Goal: Task Accomplishment & Management: Use online tool/utility

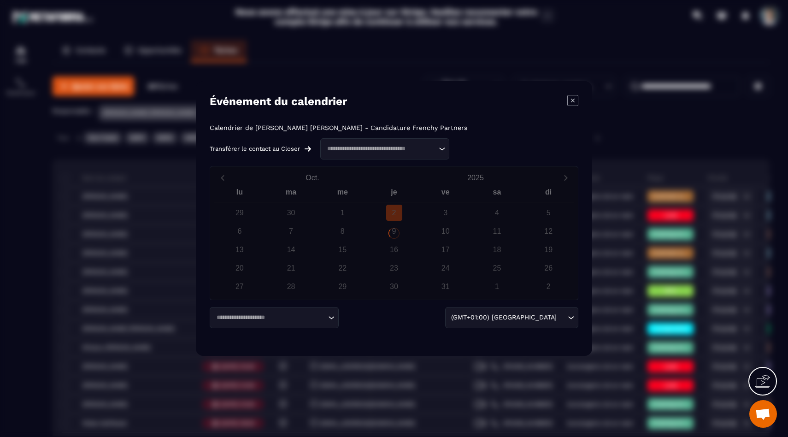
scroll to position [18, 0]
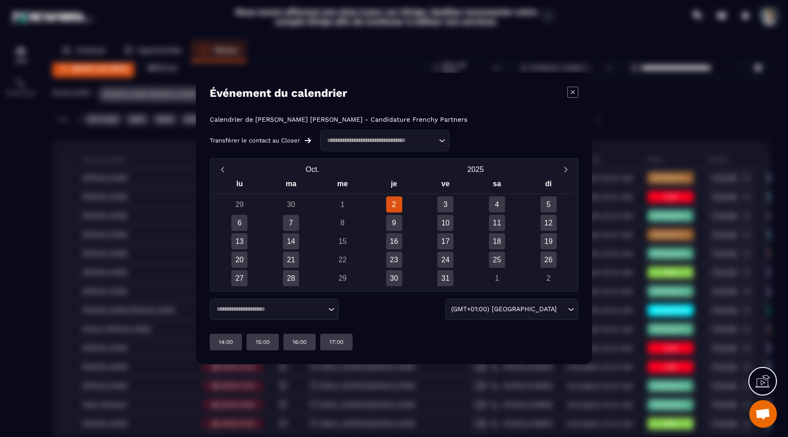
click at [458, 203] on div "3" at bounding box center [446, 204] width 52 height 16
click at [448, 201] on div "3" at bounding box center [445, 204] width 16 height 16
click at [256, 315] on div "Loading..." at bounding box center [274, 308] width 129 height 21
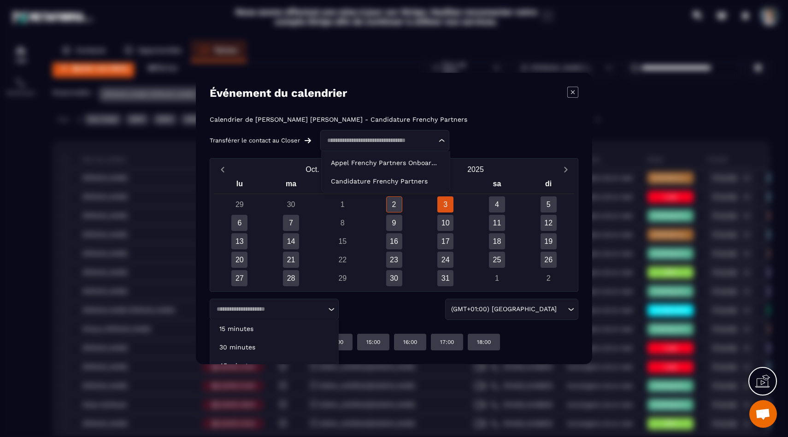
click at [402, 141] on input "Search for option" at bounding box center [380, 140] width 112 height 9
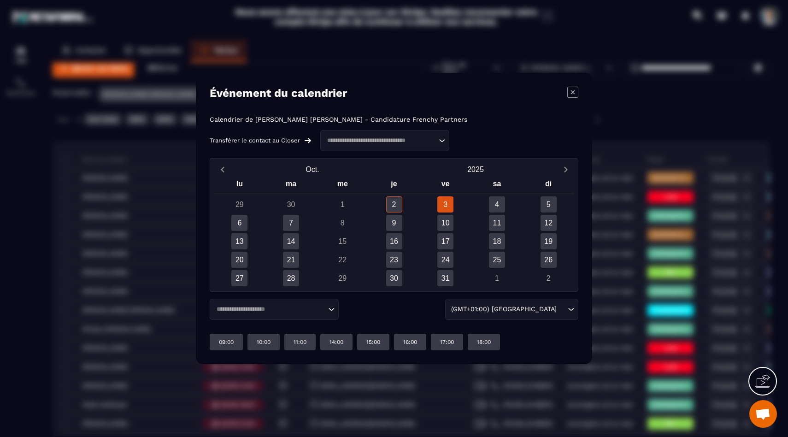
click at [481, 127] on div "Calendrier de [PERSON_NAME] [PERSON_NAME] - Candidature Frenchy Partners Transf…" at bounding box center [394, 133] width 368 height 35
click at [316, 314] on div "Loading..." at bounding box center [274, 308] width 129 height 21
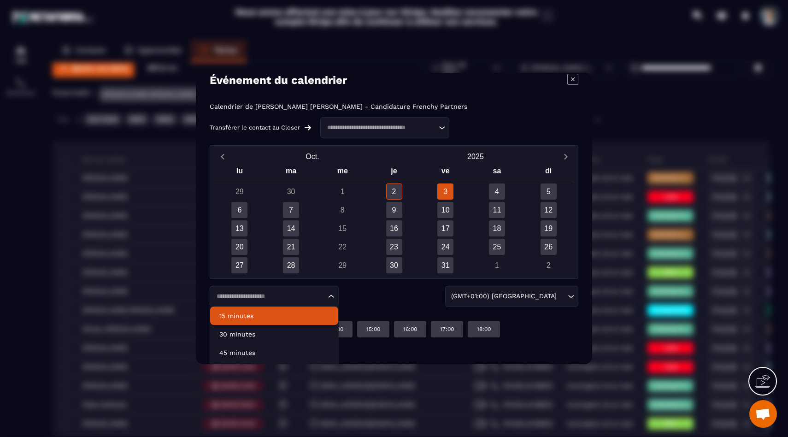
scroll to position [15, 0]
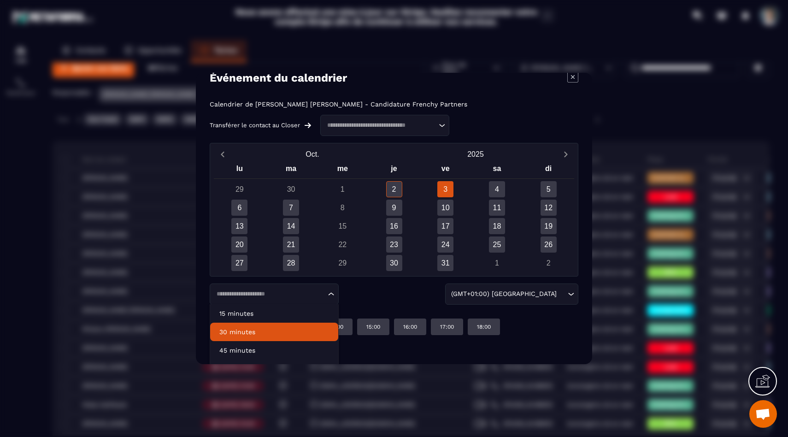
click at [302, 331] on p "30 minutes" at bounding box center [274, 331] width 110 height 9
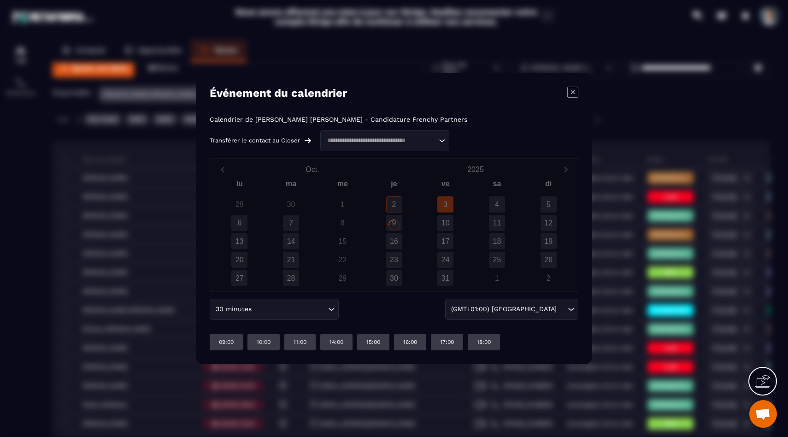
scroll to position [0, 0]
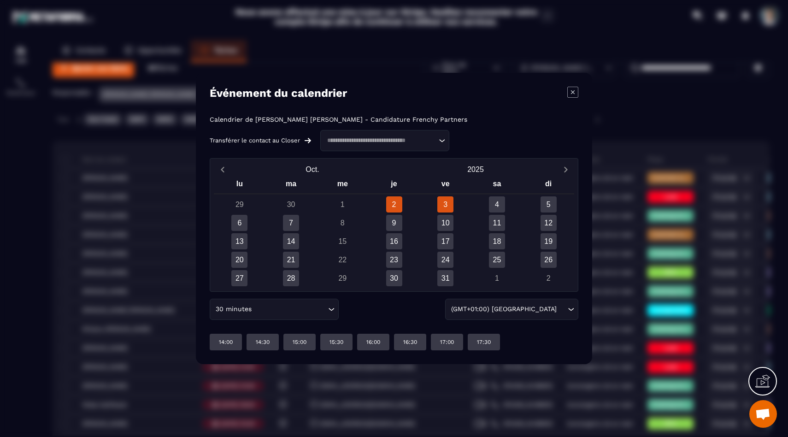
click at [452, 200] on div "3" at bounding box center [445, 204] width 16 height 16
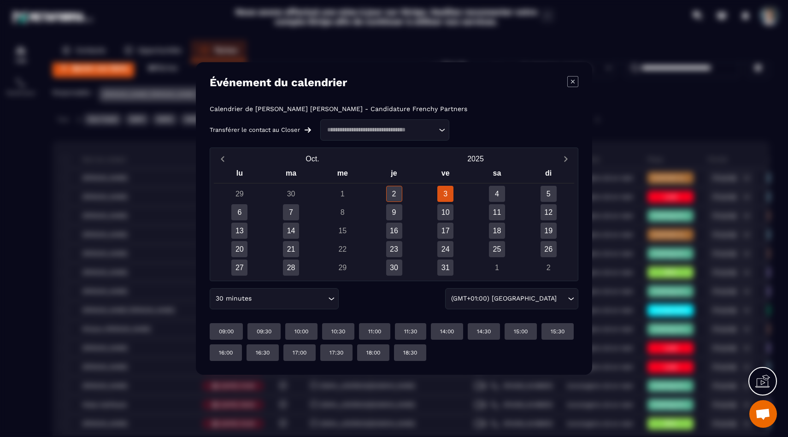
click at [140, 333] on div "Modal window" at bounding box center [394, 218] width 788 height 437
click at [566, 87] on div "Événement du calendrier" at bounding box center [394, 82] width 368 height 13
click at [569, 82] on icon "Modal window" at bounding box center [572, 81] width 11 height 11
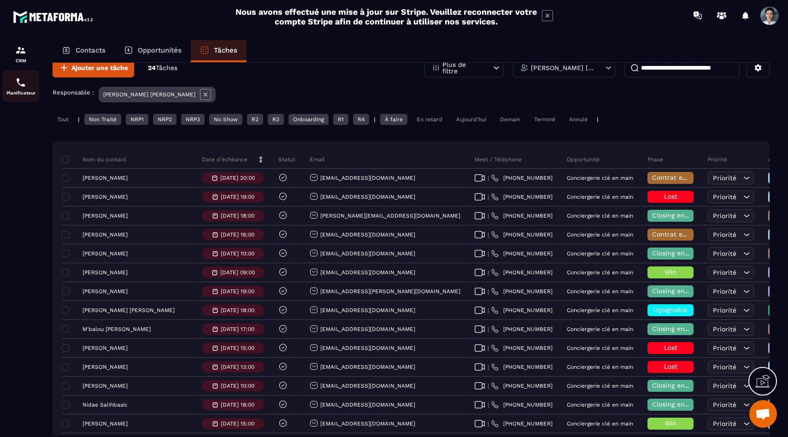
click at [13, 93] on p "Planificateur" at bounding box center [20, 92] width 37 height 5
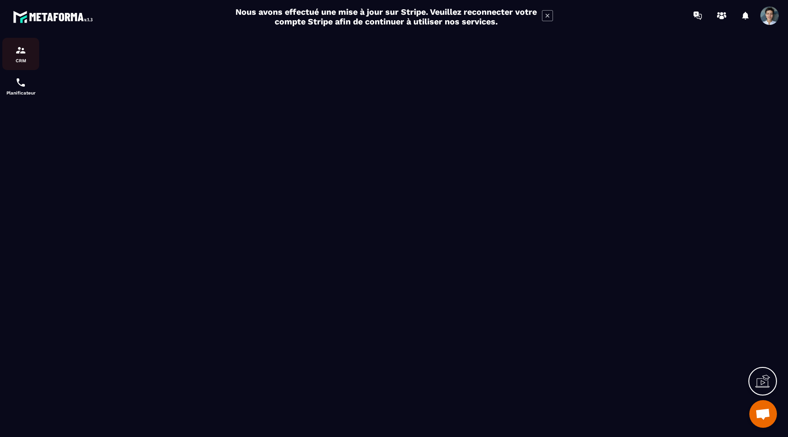
click at [18, 49] on img at bounding box center [20, 50] width 11 height 11
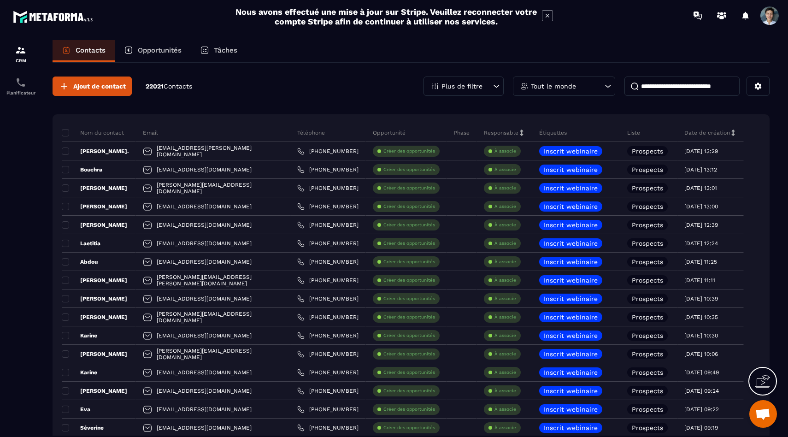
click at [232, 55] on div "Tâches" at bounding box center [219, 51] width 56 height 22
